Goal: Information Seeking & Learning: Check status

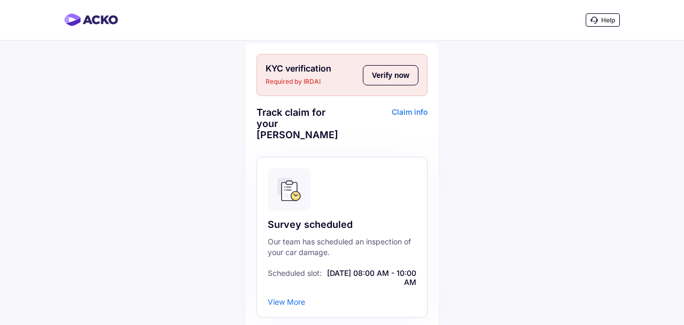
click at [392, 78] on button "Verify now" at bounding box center [391, 75] width 56 height 20
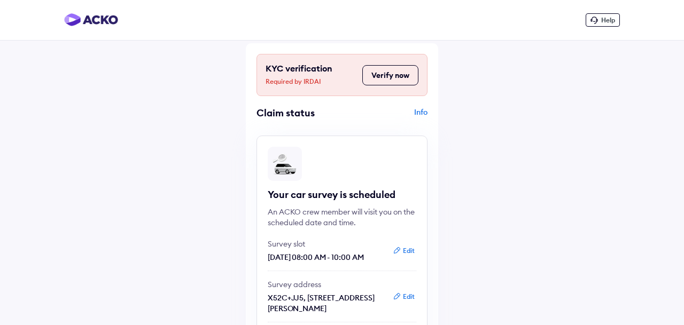
click at [377, 74] on button "Verify now" at bounding box center [390, 75] width 56 height 20
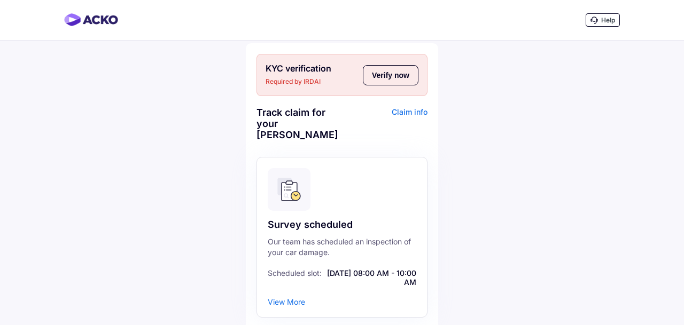
click at [390, 84] on button "Verify now" at bounding box center [391, 75] width 56 height 20
